Goal: Transaction & Acquisition: Book appointment/travel/reservation

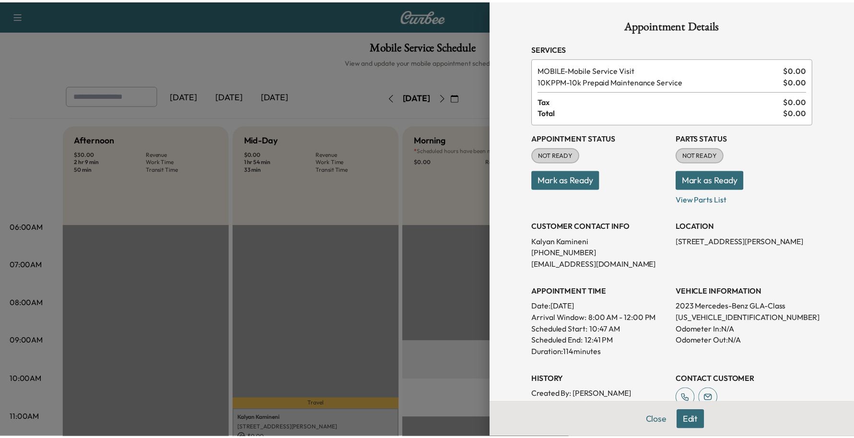
scroll to position [300, 0]
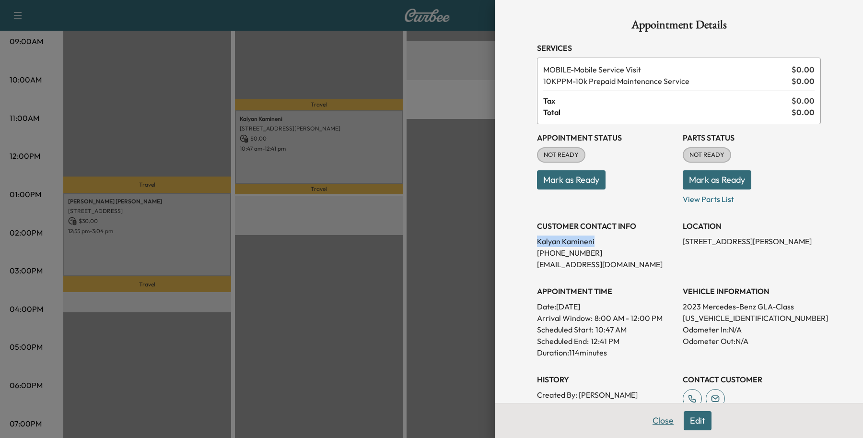
click at [662, 425] on button "Close" at bounding box center [664, 420] width 34 height 19
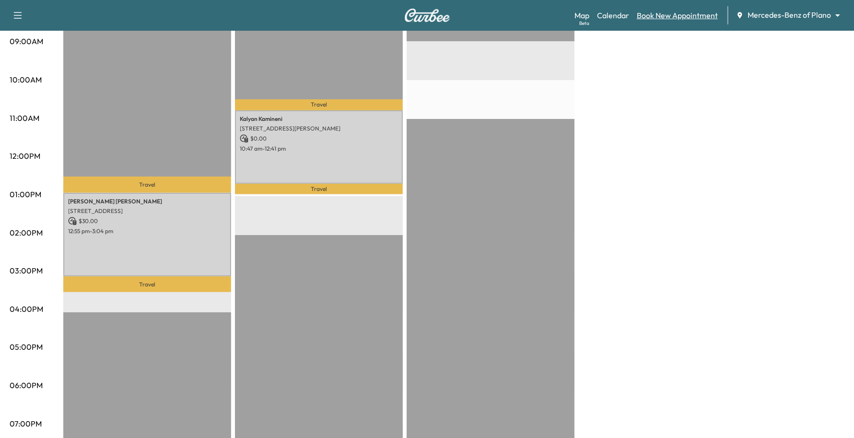
click at [672, 16] on link "Book New Appointment" at bounding box center [677, 16] width 81 height 12
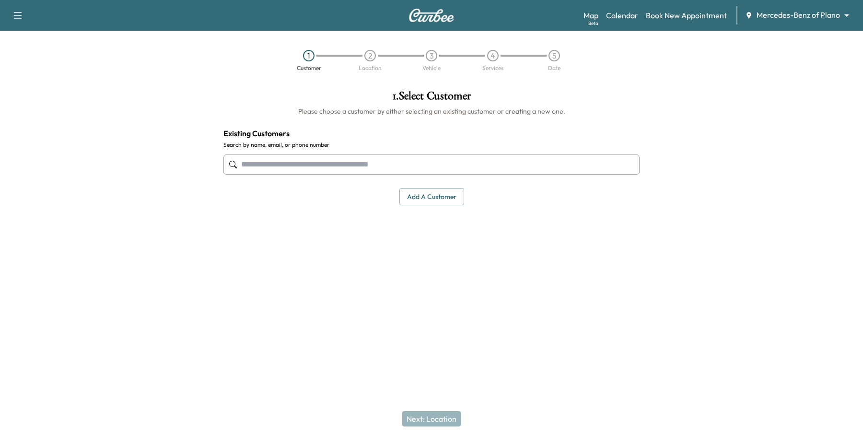
click at [324, 173] on input "text" at bounding box center [432, 164] width 416 height 20
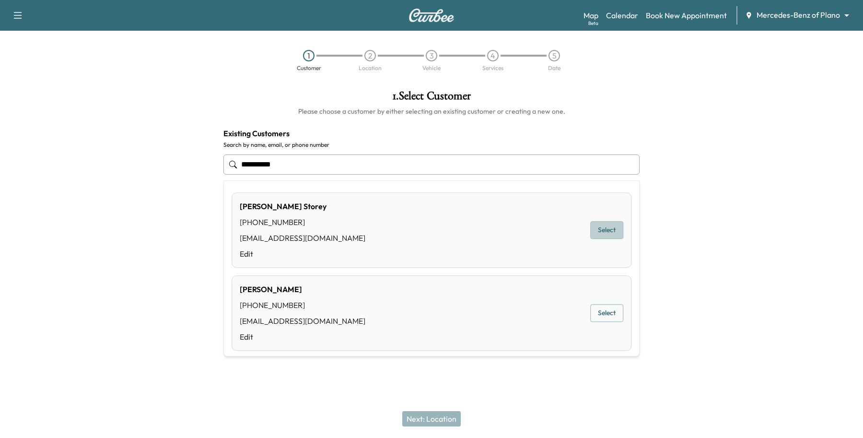
click at [590, 226] on button "Select" at bounding box center [606, 231] width 33 height 18
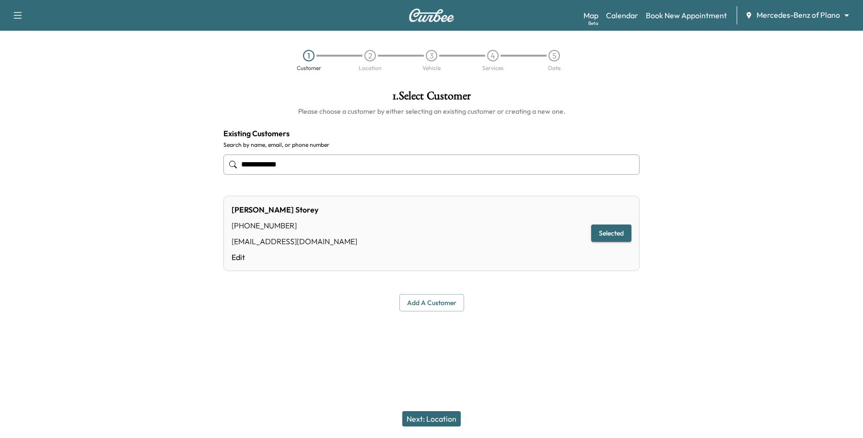
type input "**********"
click at [450, 414] on button "Next: Location" at bounding box center [431, 418] width 59 height 15
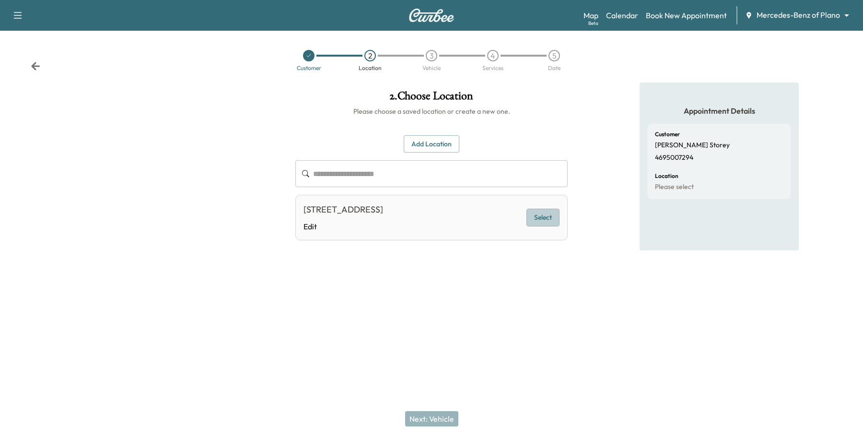
click at [528, 217] on button "Select" at bounding box center [543, 218] width 33 height 18
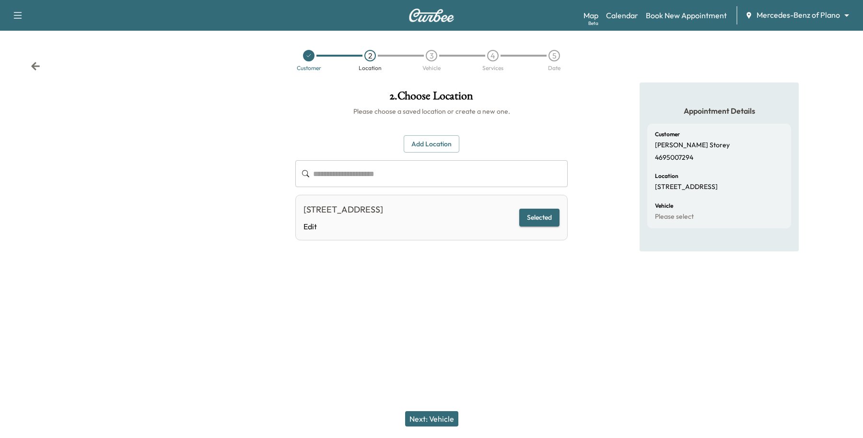
click at [443, 418] on button "Next: Vehicle" at bounding box center [431, 418] width 53 height 15
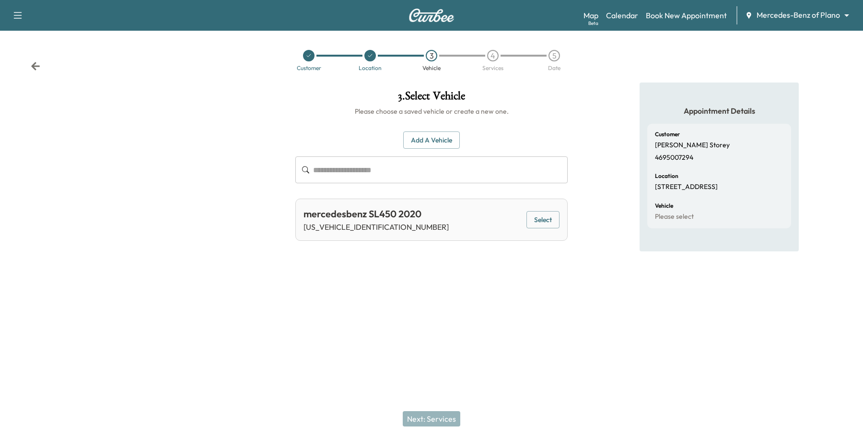
click at [538, 211] on button "Select" at bounding box center [543, 220] width 33 height 18
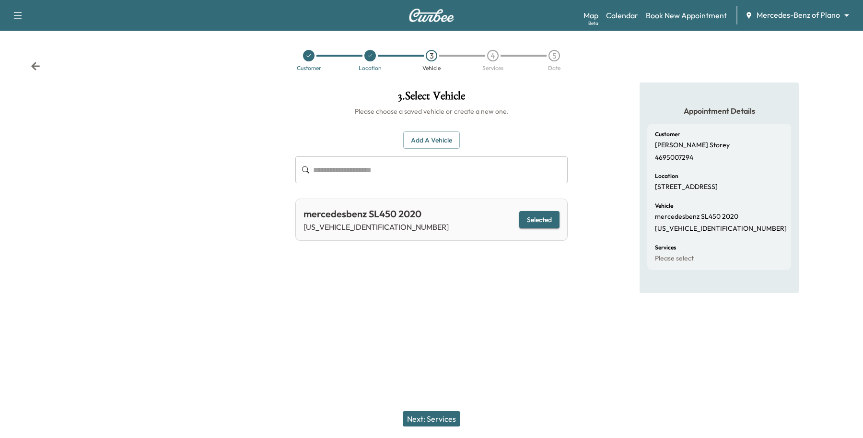
click at [410, 420] on button "Next: Services" at bounding box center [432, 418] width 58 height 15
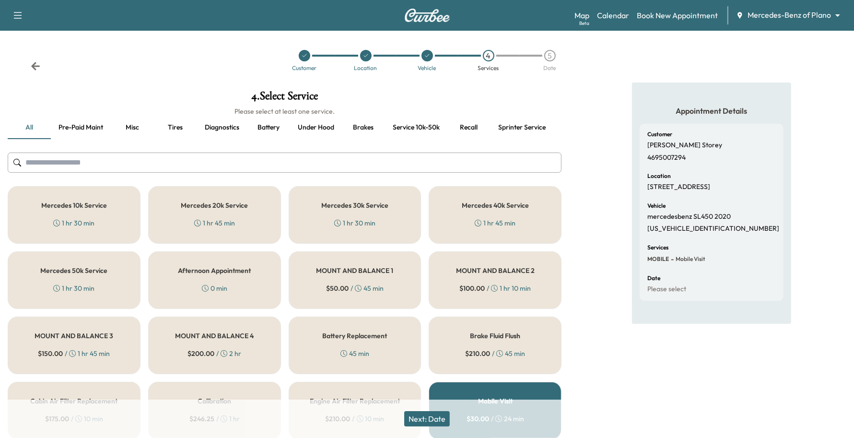
click at [301, 193] on div "Mercedes 30k Service 1 hr 30 min" at bounding box center [355, 215] width 133 height 58
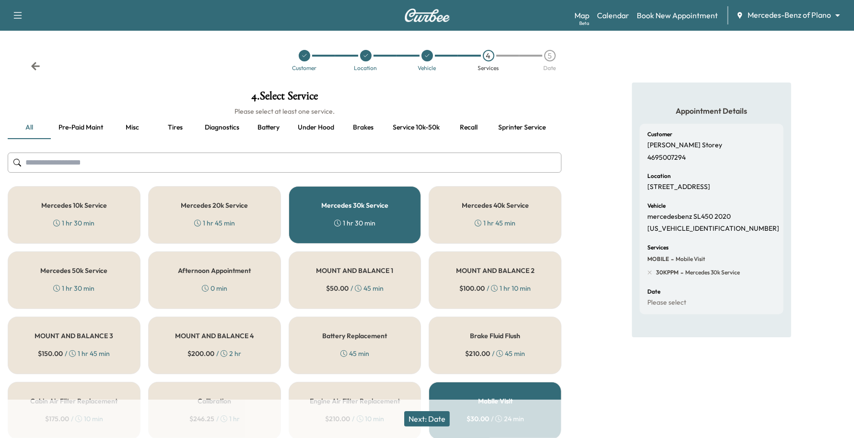
click at [411, 413] on button "Next: Date" at bounding box center [427, 418] width 46 height 15
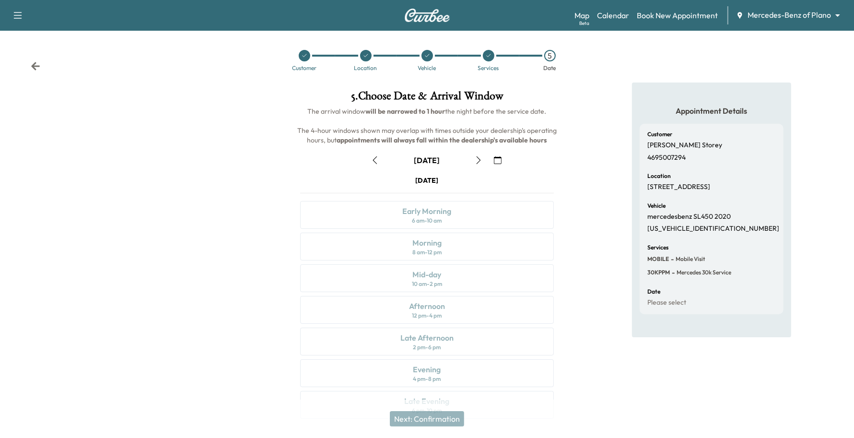
click at [474, 159] on button "button" at bounding box center [479, 160] width 16 height 15
click at [499, 218] on div "Early Morning 6 am - 10 am" at bounding box center [427, 215] width 254 height 28
